Goal: Navigation & Orientation: Go to known website

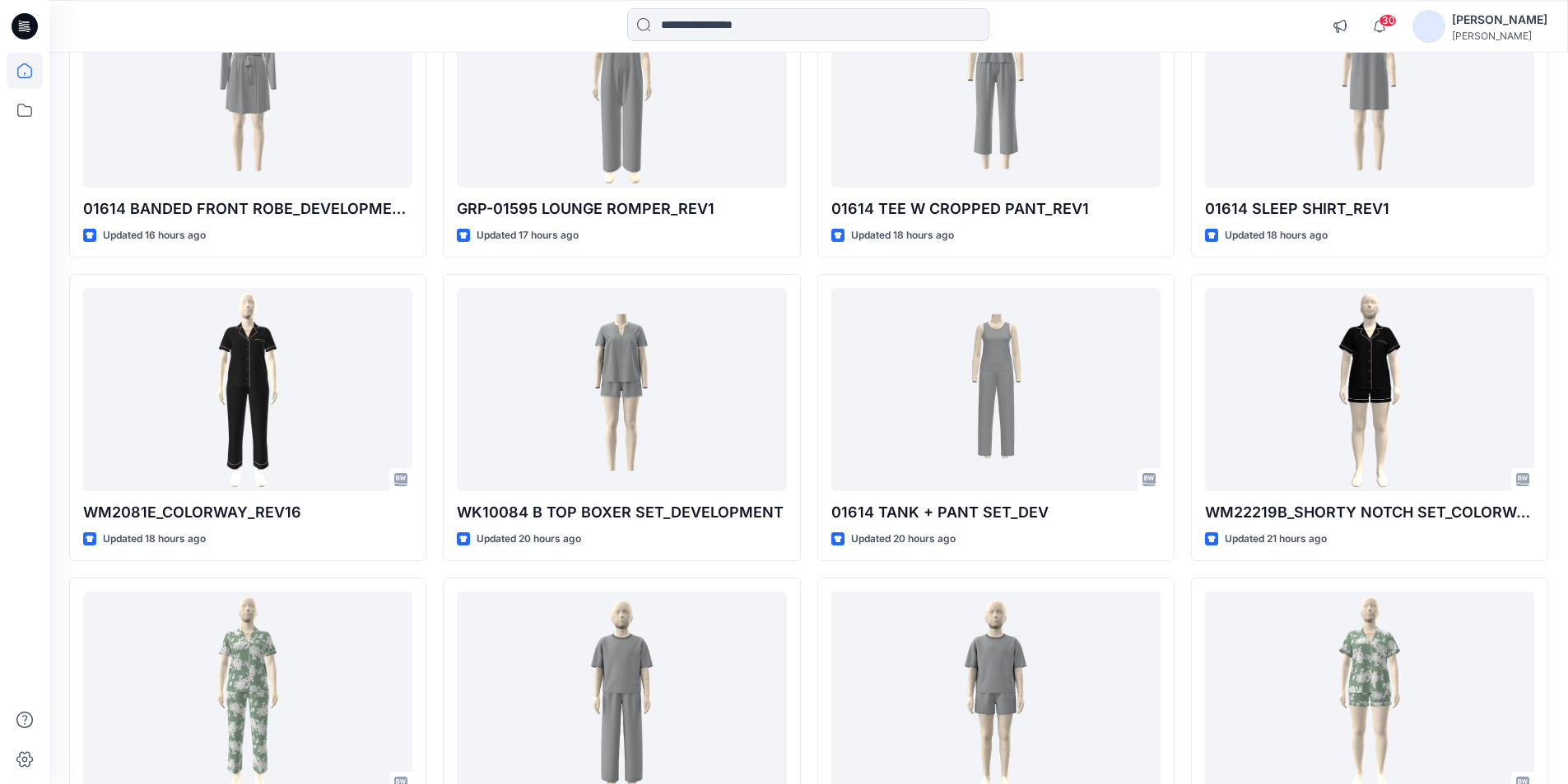
scroll to position [839, 0]
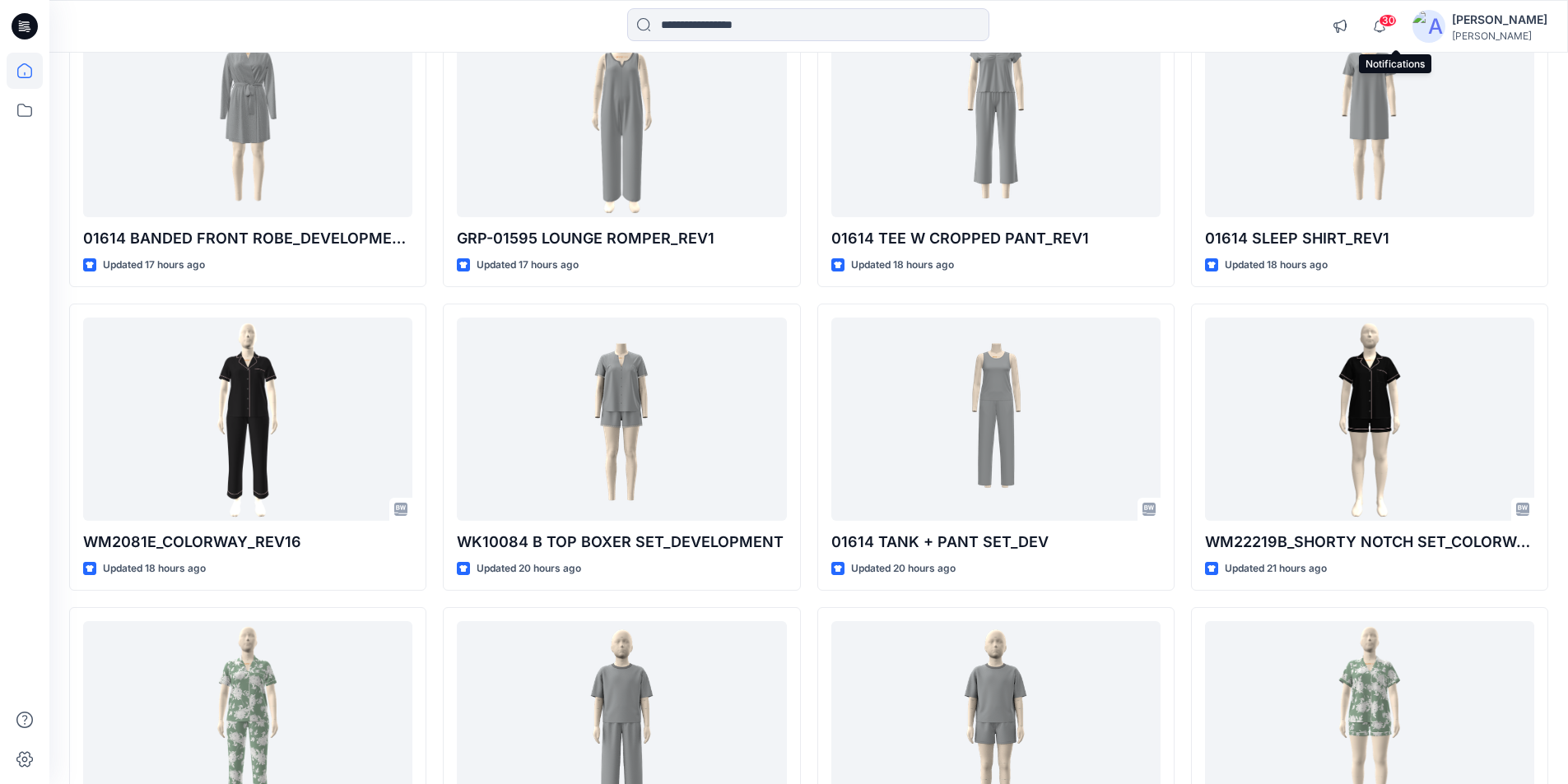
click at [1397, 23] on span "30" at bounding box center [1388, 20] width 19 height 13
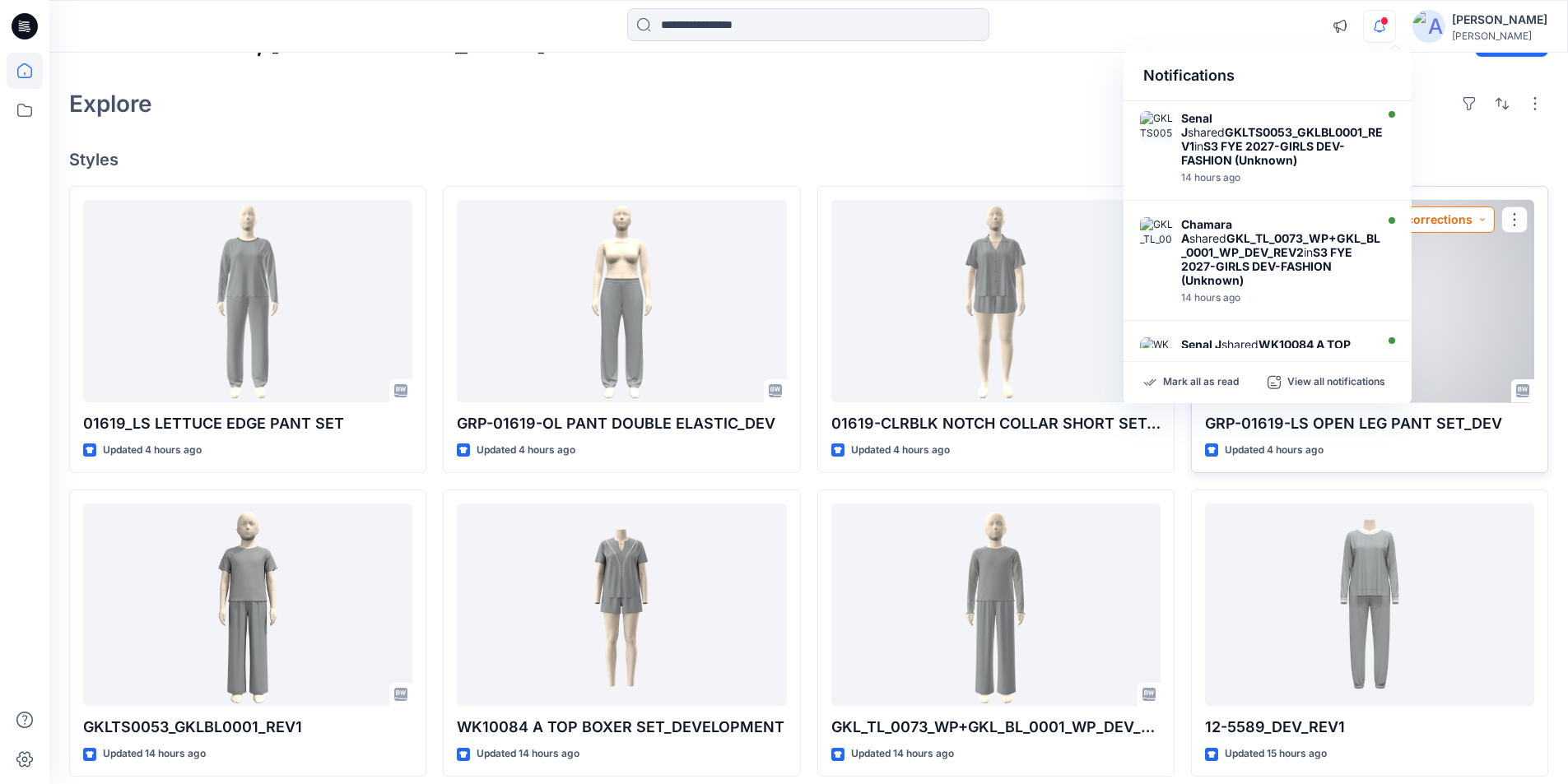
scroll to position [0, 0]
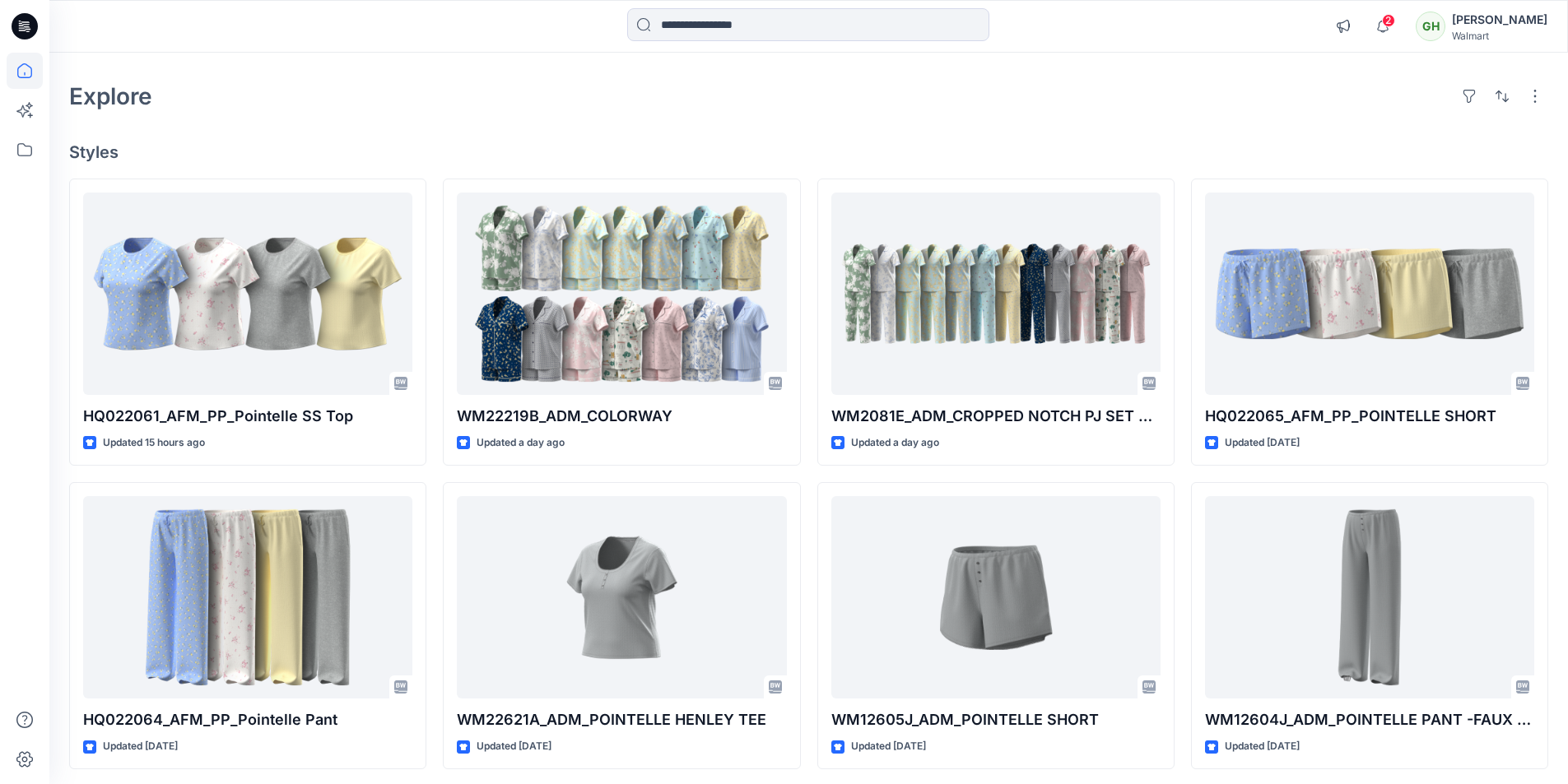
scroll to position [82, 0]
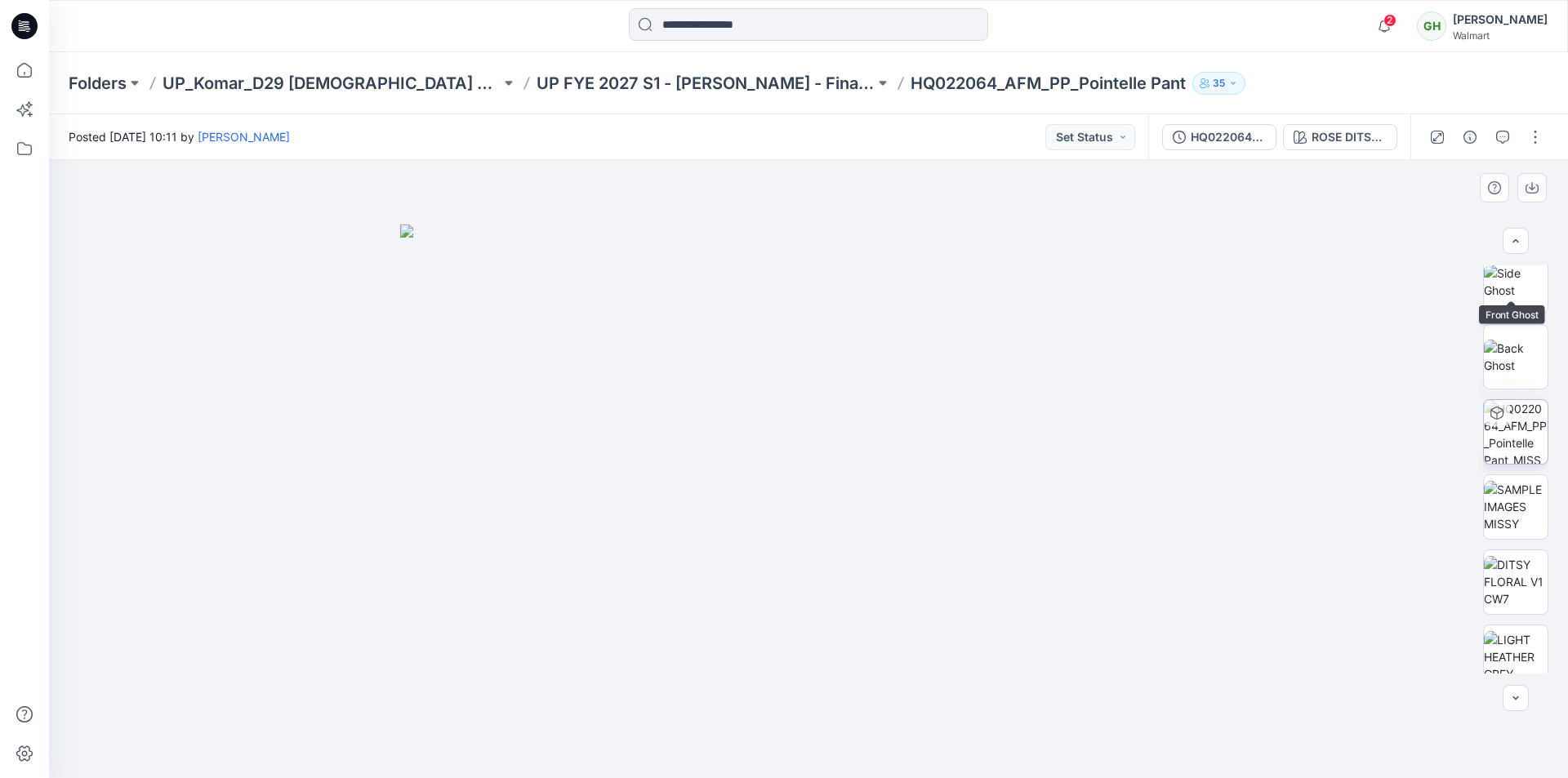
scroll to position [245, 0]
click at [1509, 487] on img at bounding box center [1515, 503] width 64 height 52
